Goal: Information Seeking & Learning: Learn about a topic

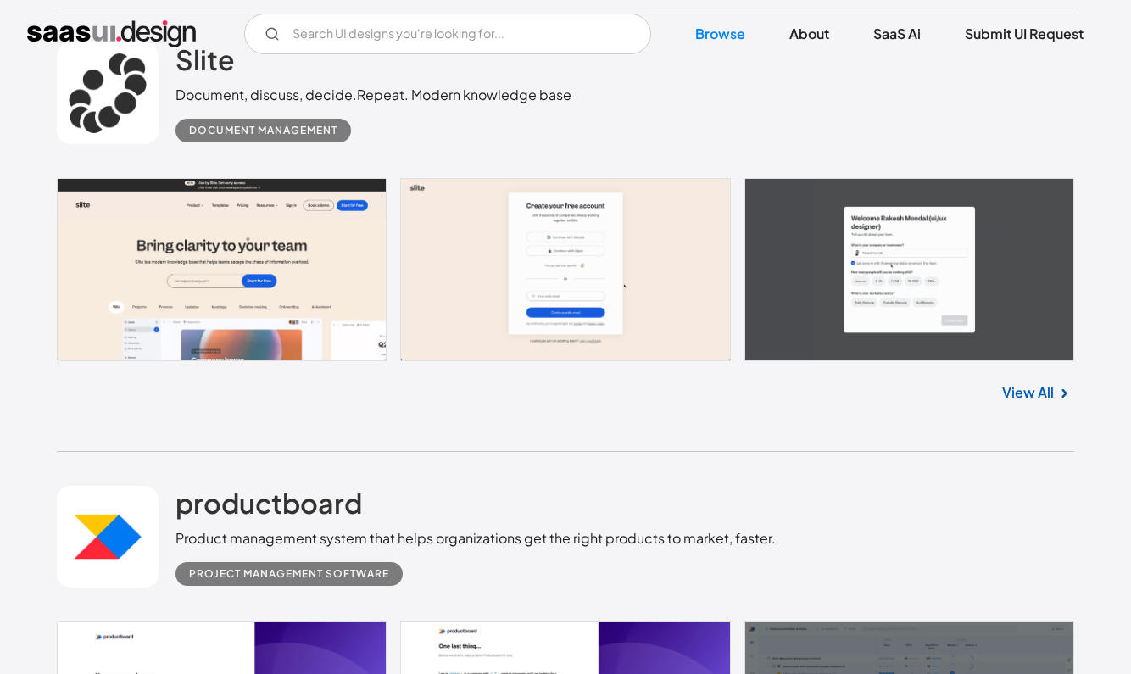
scroll to position [1921, 0]
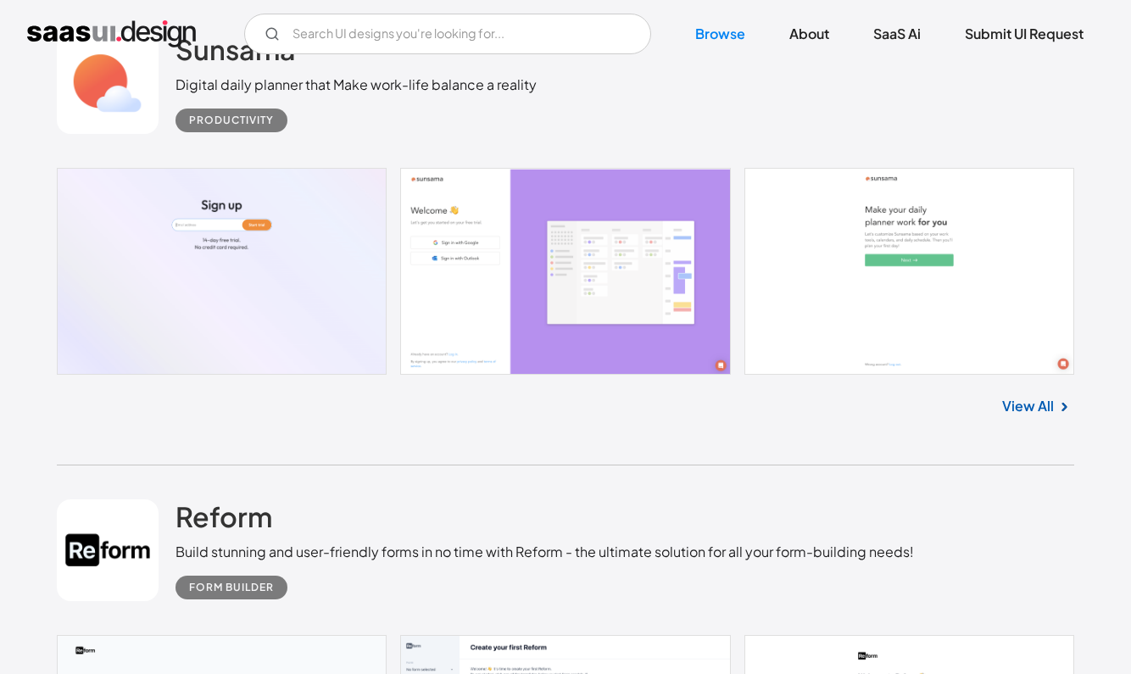
scroll to position [7683, 0]
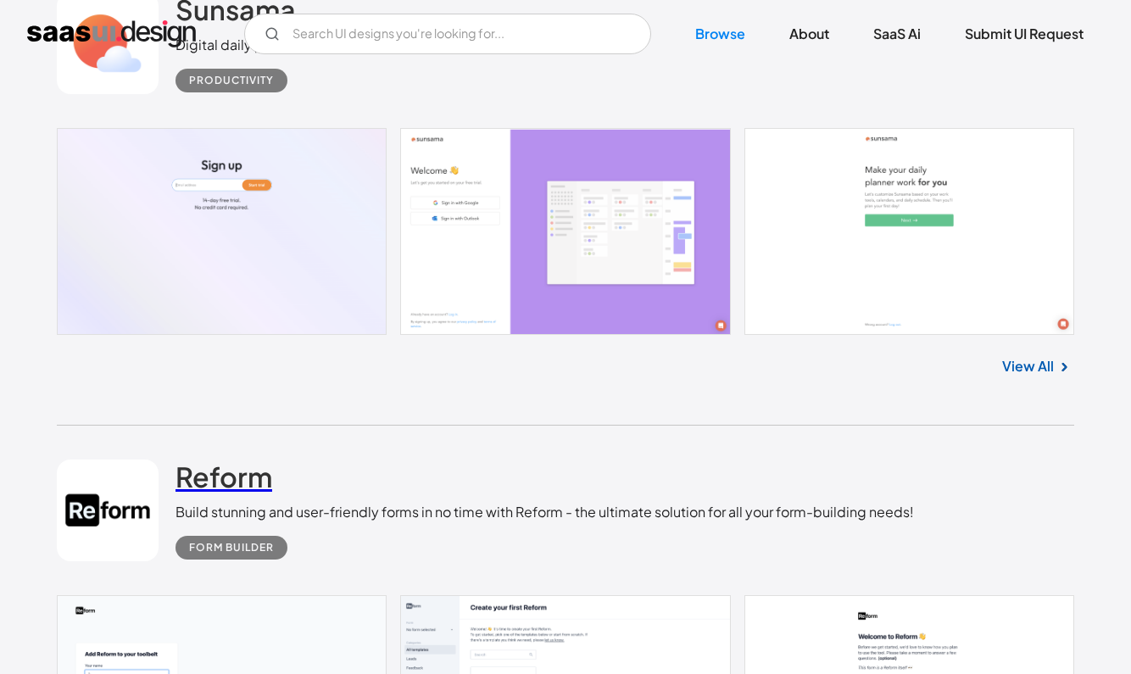
click at [234, 460] on h2 "Reform" at bounding box center [224, 477] width 97 height 34
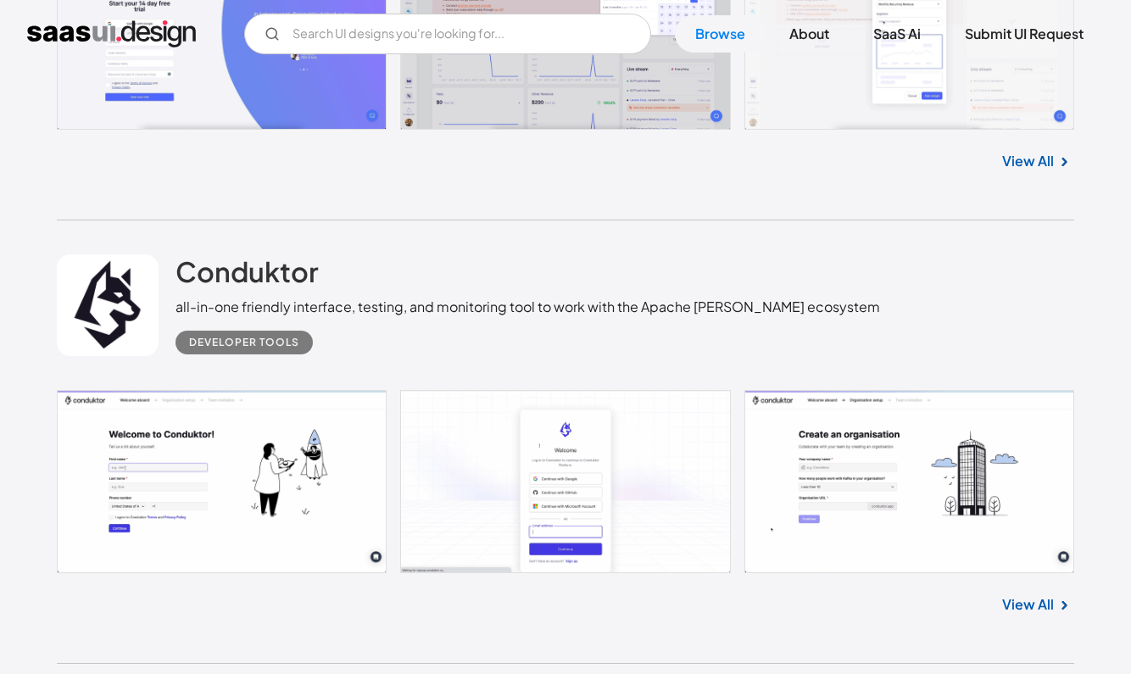
scroll to position [14239, 0]
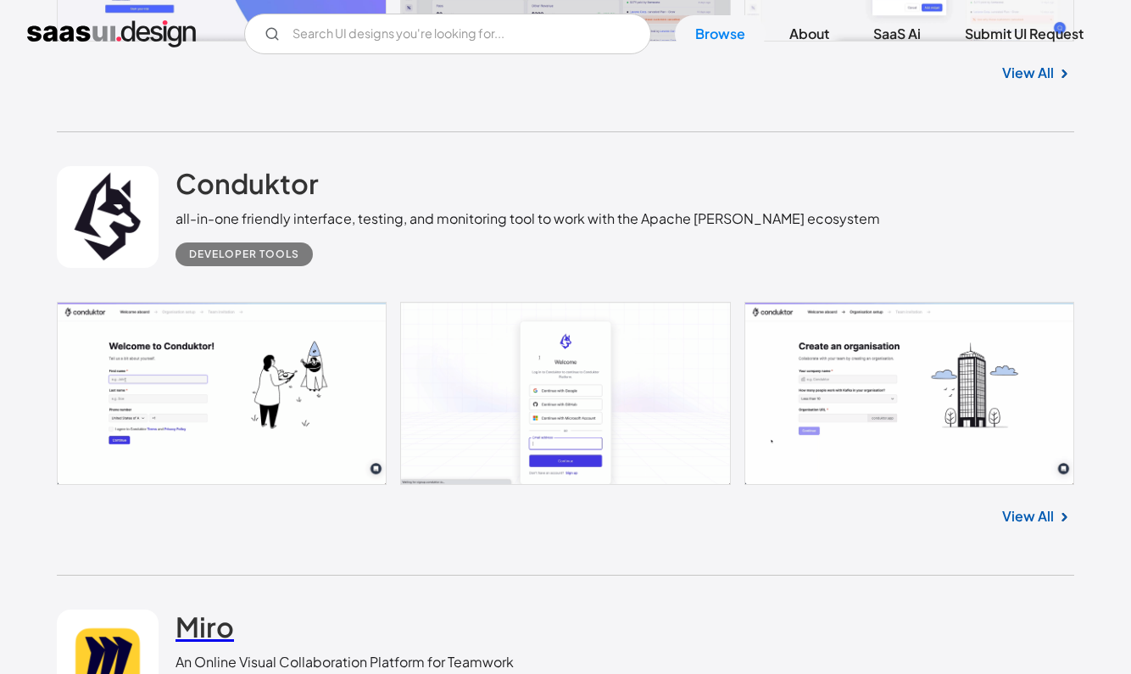
click at [194, 610] on h2 "Miro" at bounding box center [205, 627] width 59 height 34
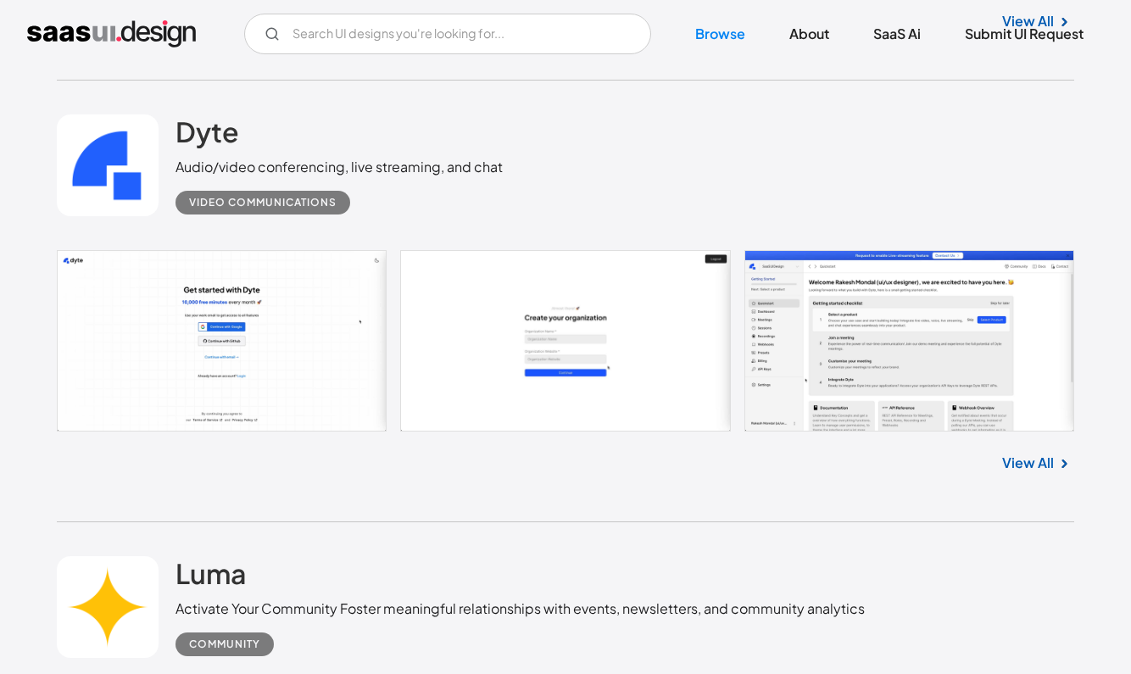
scroll to position [17358, 0]
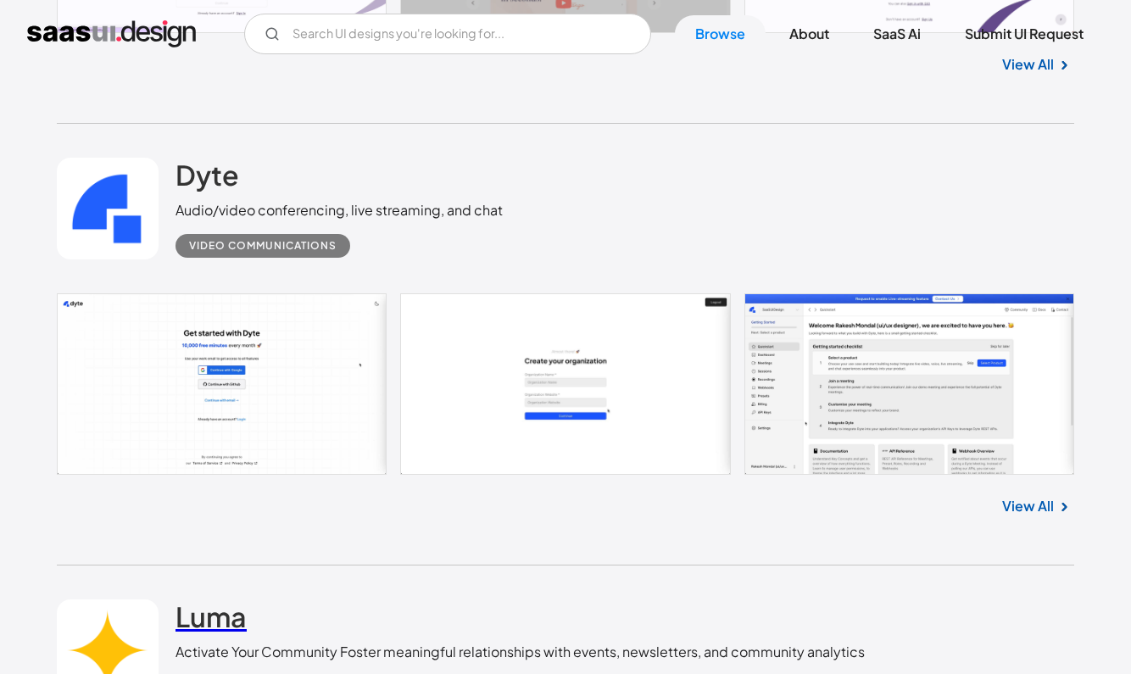
click at [225, 600] on h2 "Luma" at bounding box center [211, 617] width 71 height 34
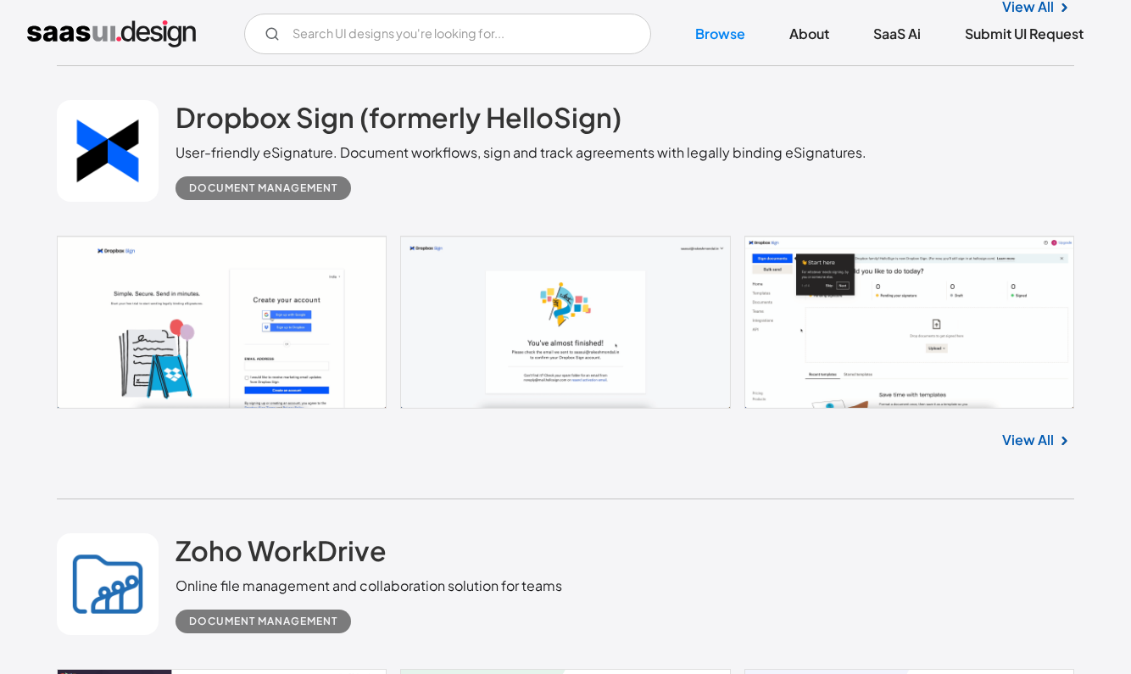
scroll to position [28713, 0]
